Goal: Task Accomplishment & Management: Manage account settings

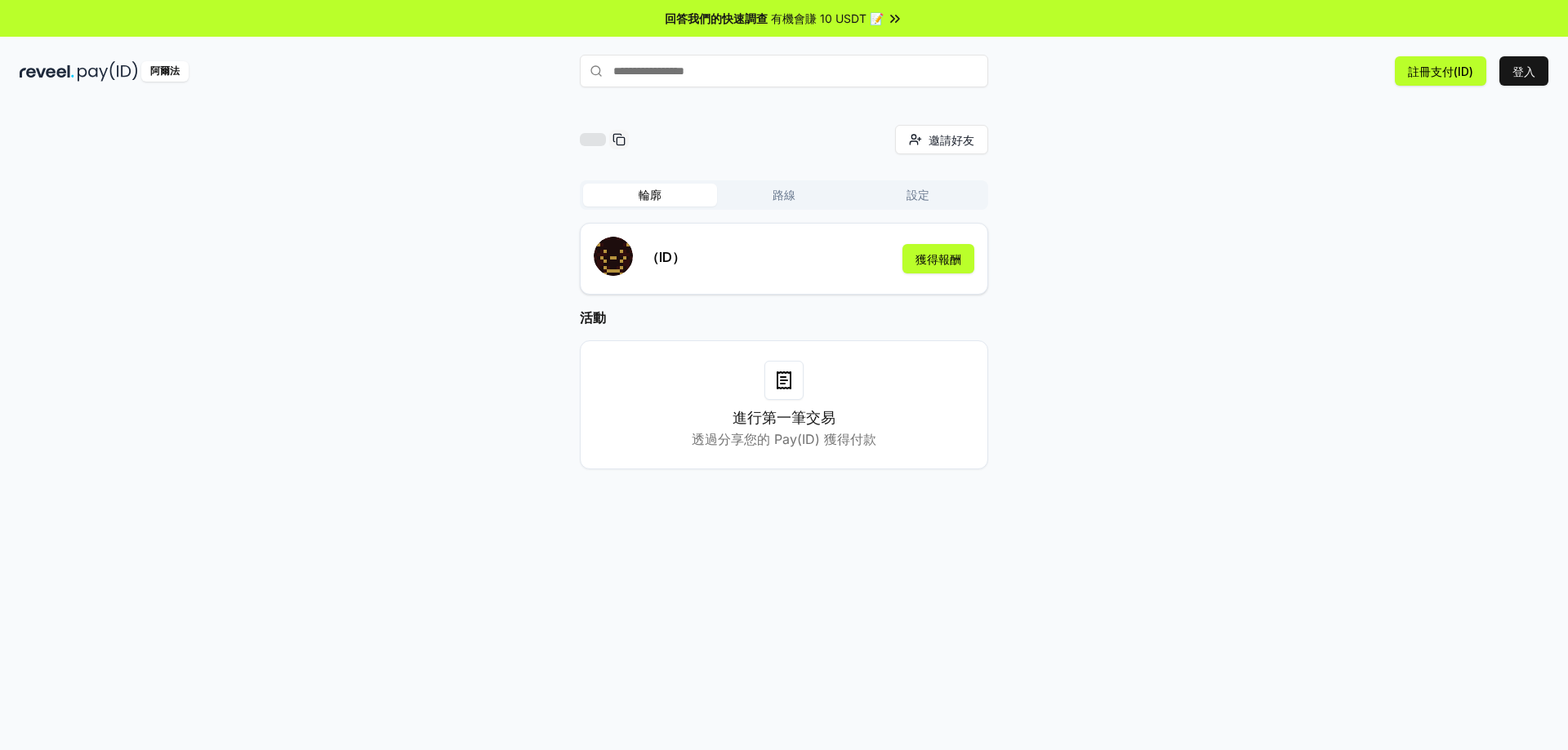
click at [793, 197] on font "路線" at bounding box center [784, 195] width 23 height 14
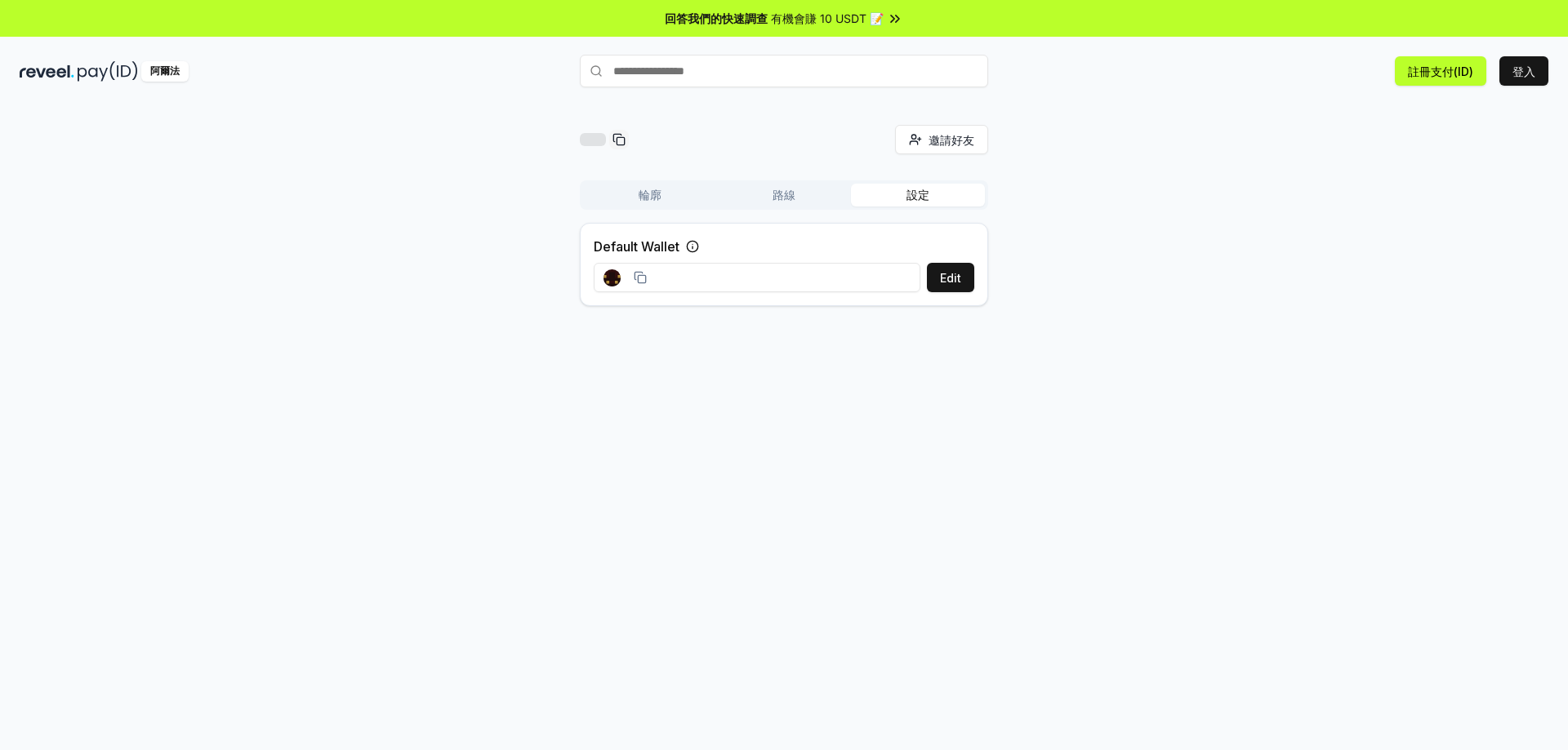
click at [937, 197] on button "設定" at bounding box center [918, 195] width 134 height 23
click at [655, 195] on font "輪廓" at bounding box center [650, 195] width 23 height 14
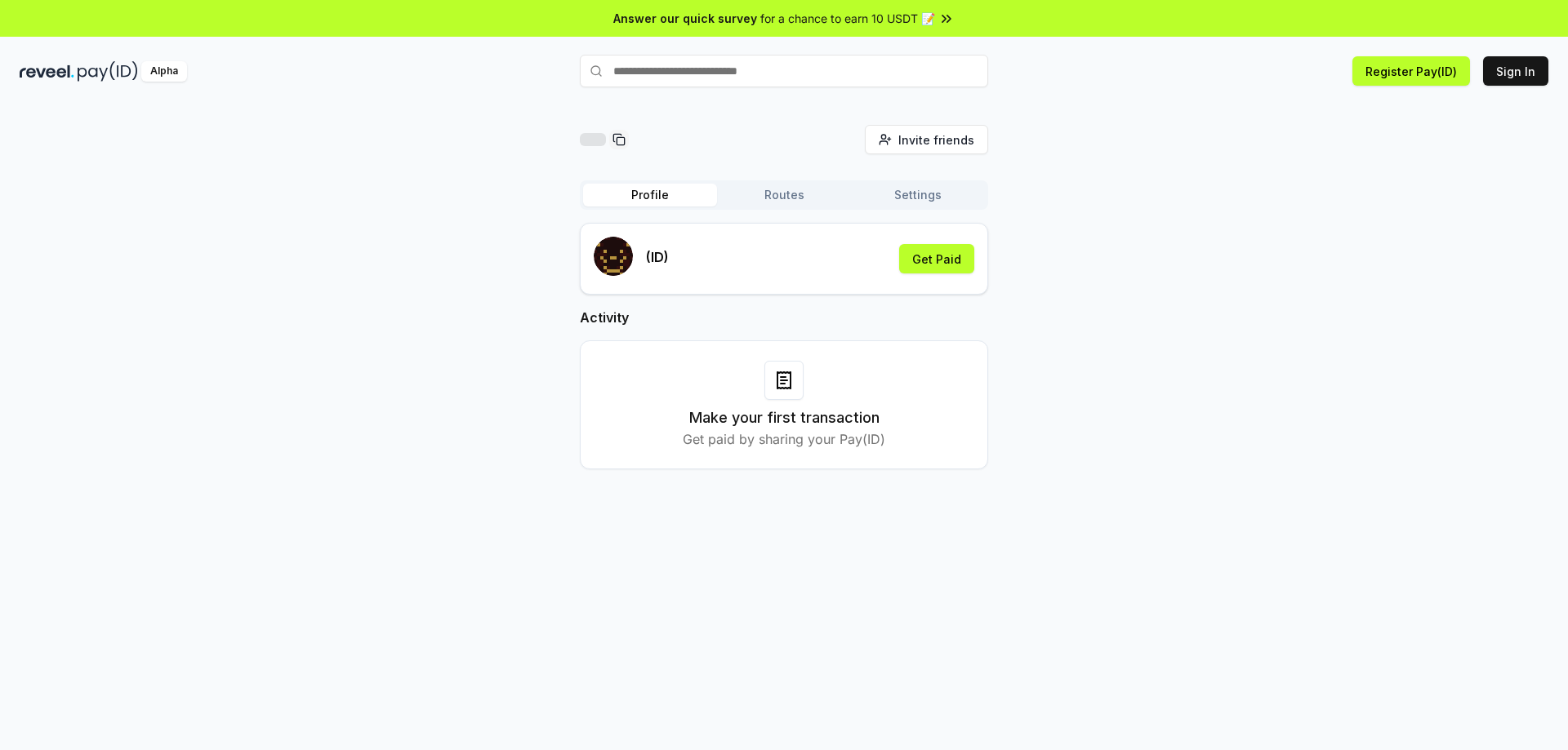
drag, startPoint x: 1164, startPoint y: 283, endPoint x: 715, endPoint y: 179, distance: 460.9
click at [1163, 283] on div "Invite friends Invite Profile Routes Settings (ID) Get Paid Activity Make your …" at bounding box center [784, 310] width 1529 height 371
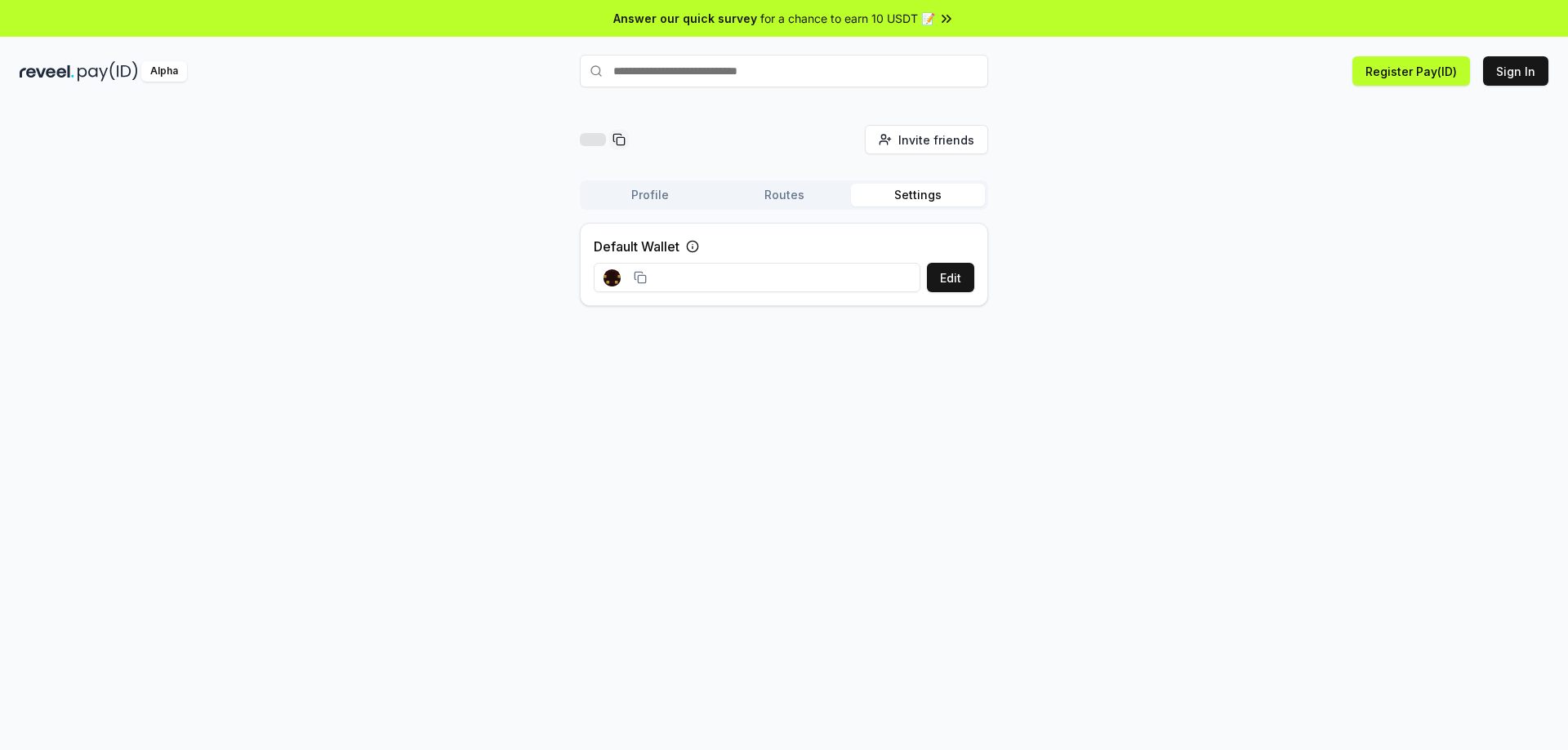
click at [922, 194] on button "Settings" at bounding box center [918, 195] width 134 height 23
click at [1509, 66] on button "Sign In" at bounding box center [1516, 71] width 66 height 29
